Goal: Check status

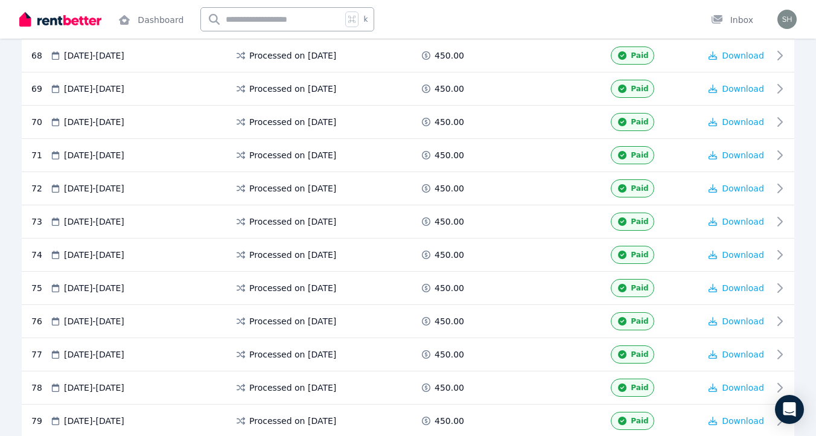
scroll to position [2858, 0]
